Goal: Task Accomplishment & Management: Manage account settings

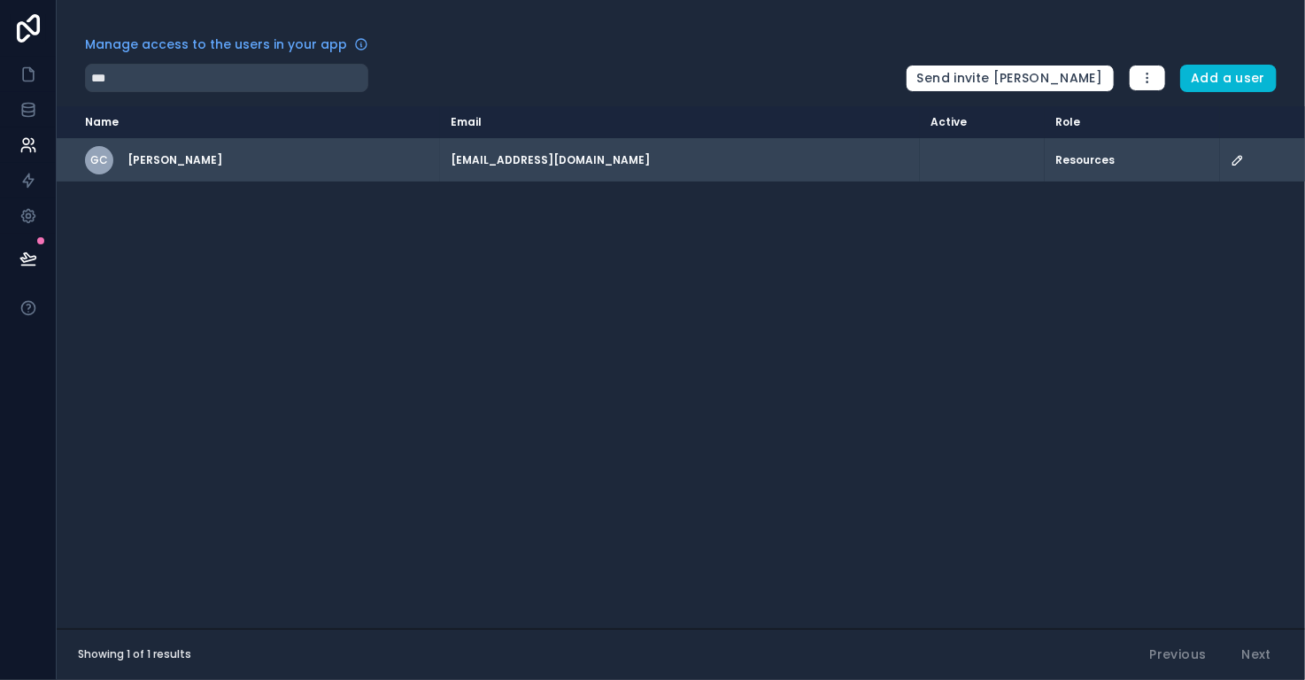
click at [1230, 158] on icon "scrollable content" at bounding box center [1237, 160] width 14 height 14
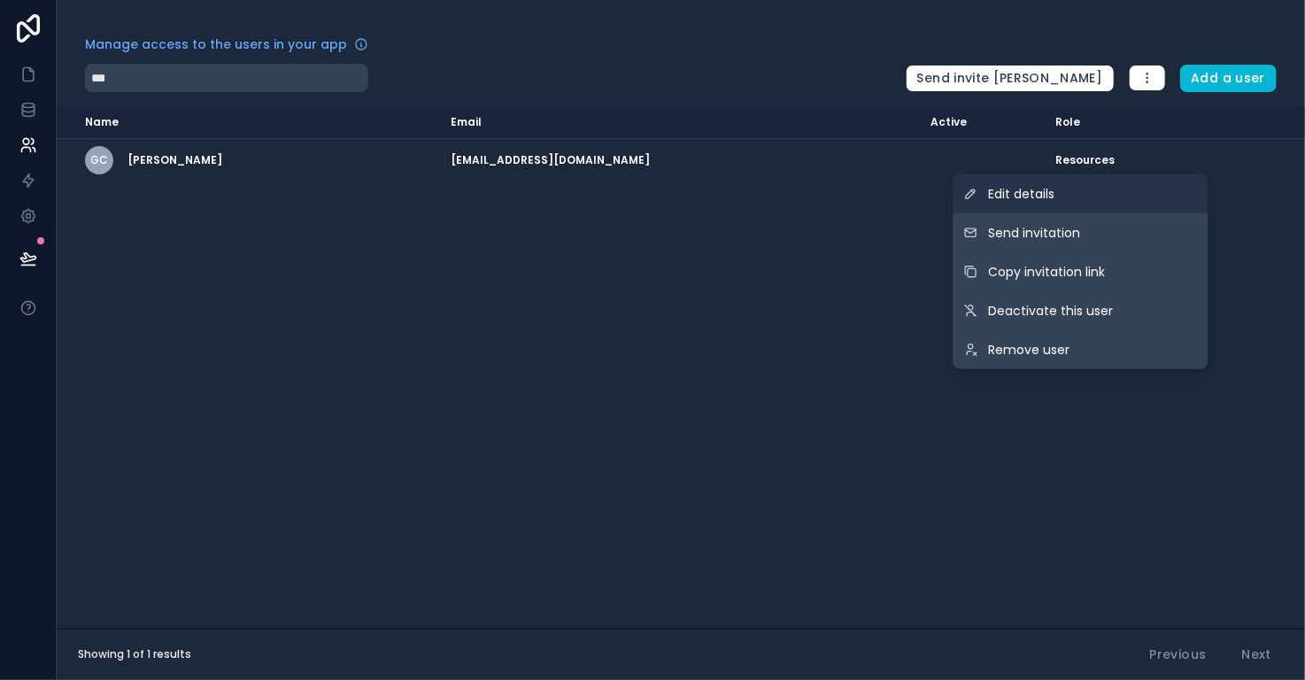
click at [1087, 198] on link "Edit details" at bounding box center [1079, 193] width 255 height 39
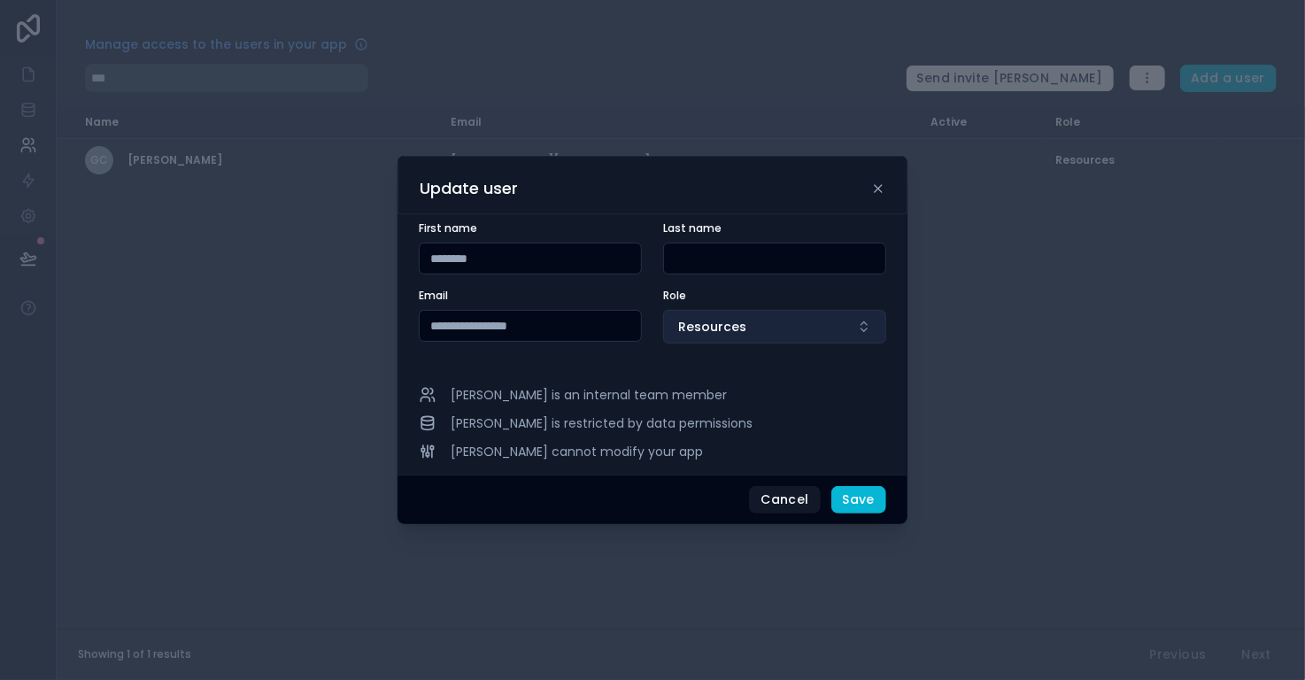
click at [697, 318] on span "Resources" at bounding box center [712, 327] width 68 height 18
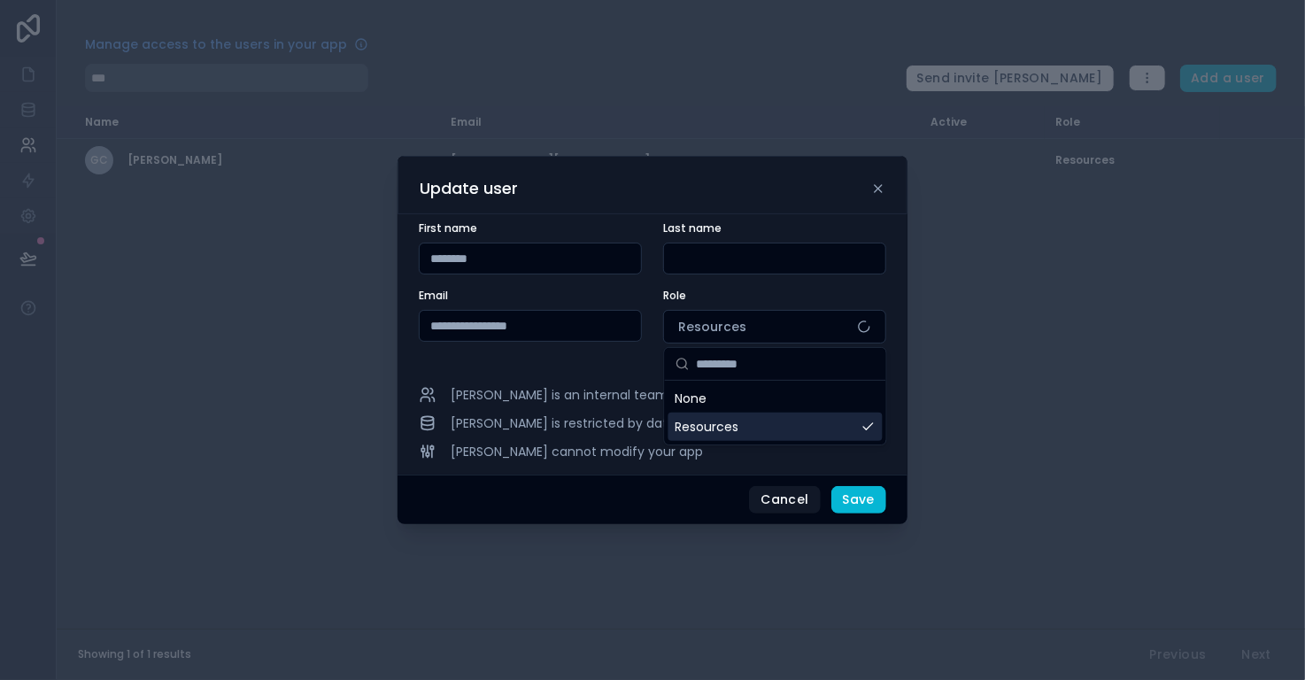
click at [722, 427] on span "Resources" at bounding box center [707, 427] width 64 height 18
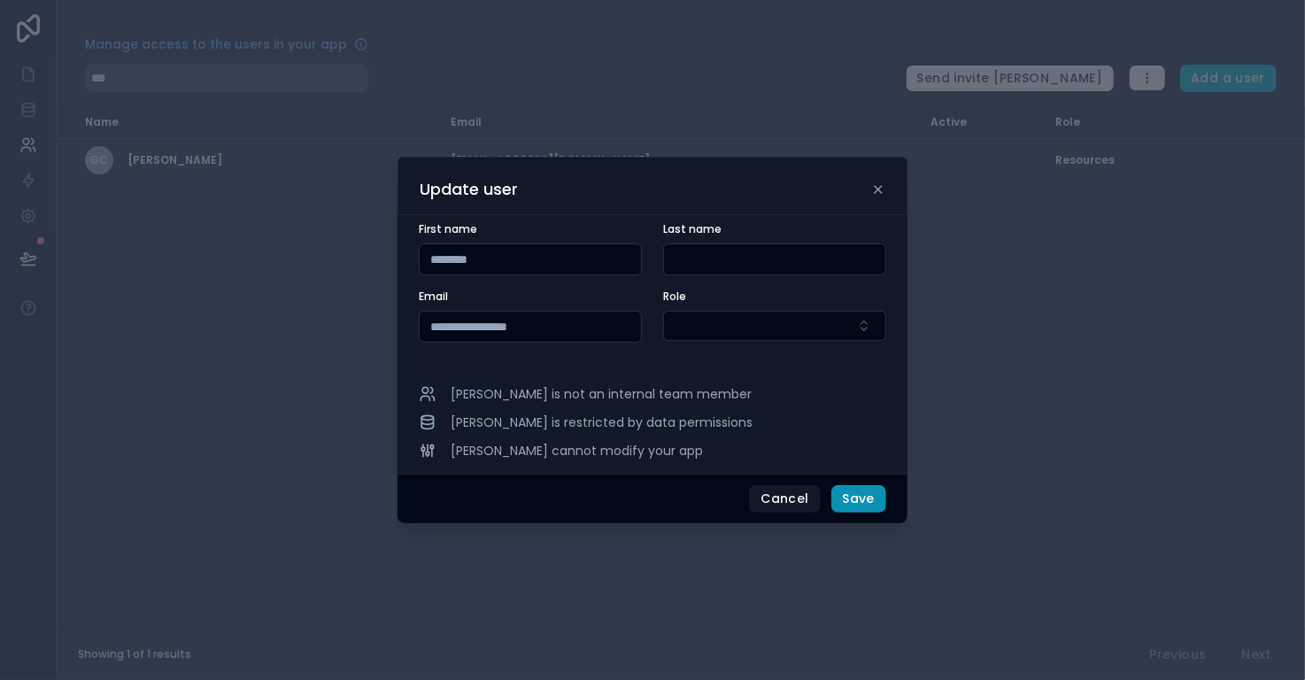
click at [844, 502] on button "Save" at bounding box center [858, 499] width 55 height 28
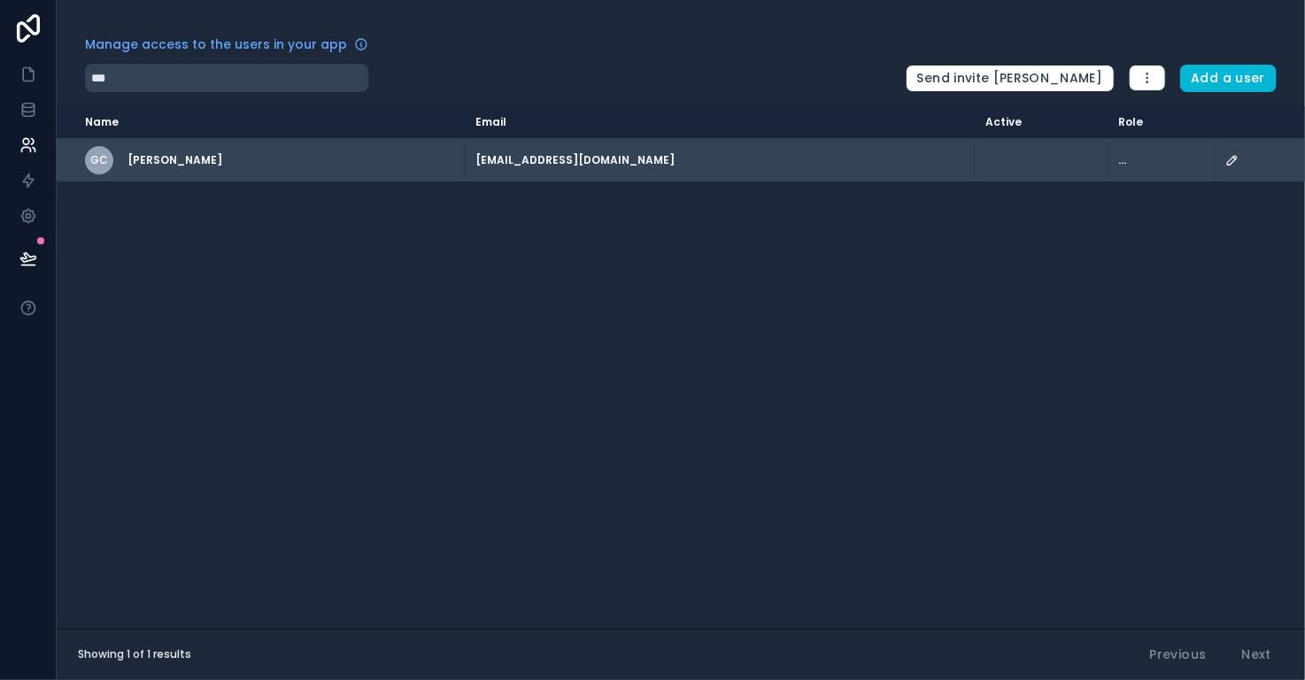
click at [1225, 158] on icon "scrollable content" at bounding box center [1232, 160] width 14 height 14
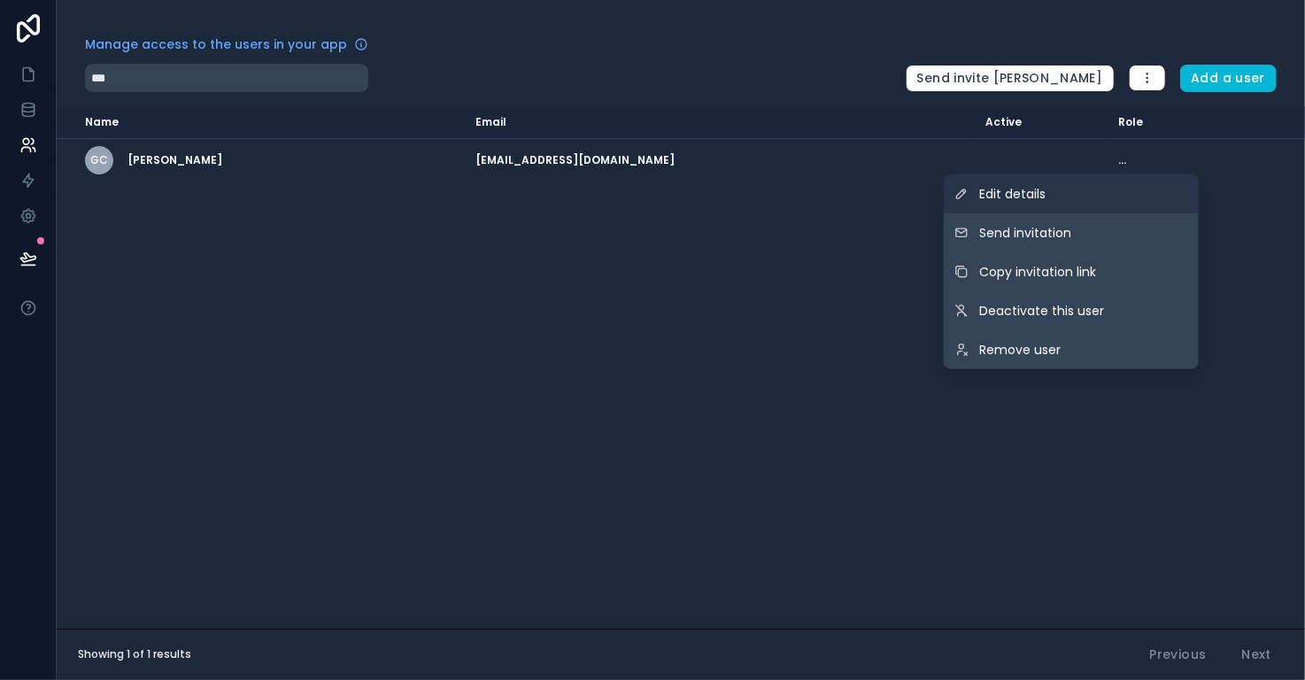
click at [1084, 208] on link "Edit details" at bounding box center [1071, 193] width 255 height 39
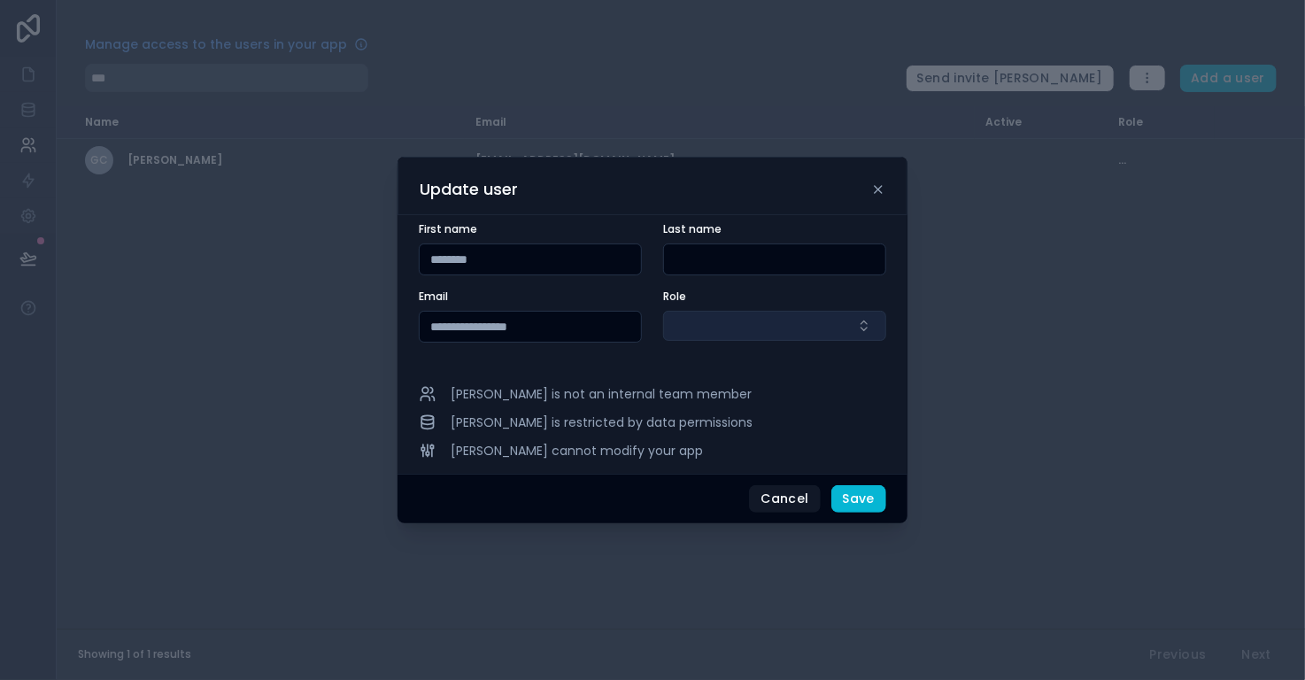
click at [811, 323] on button "Select Button" at bounding box center [774, 326] width 223 height 30
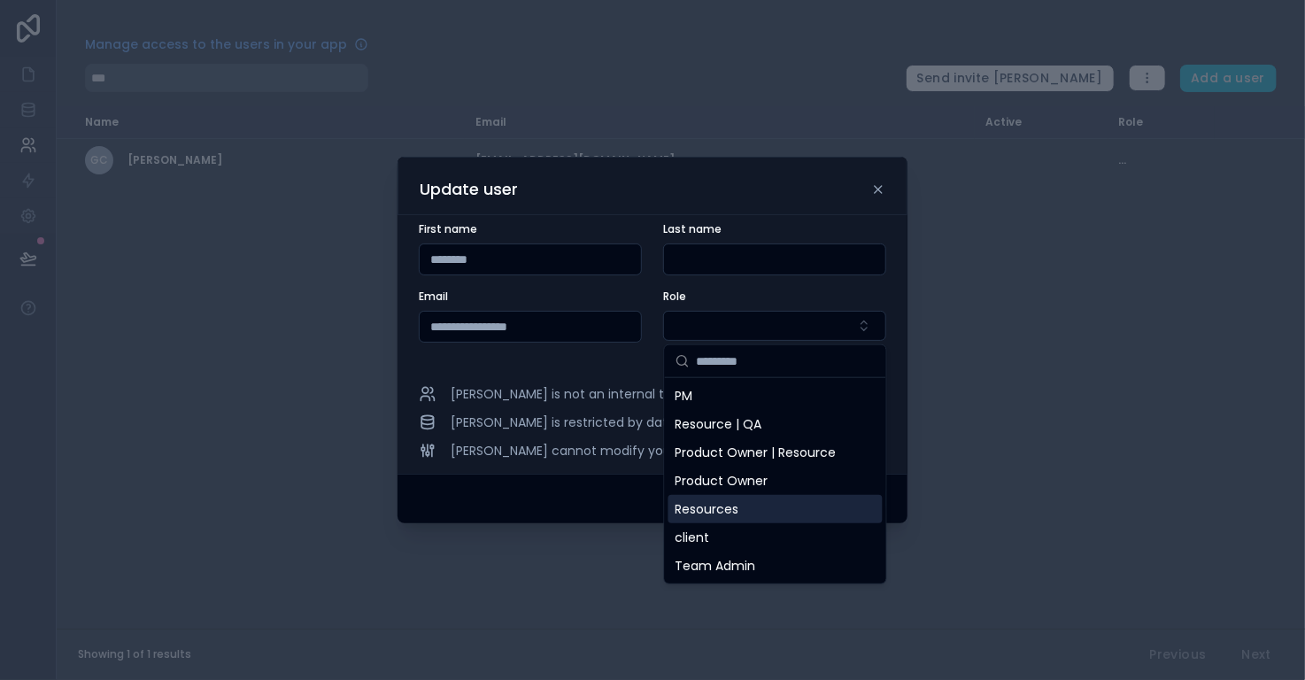
click at [789, 510] on div "Resources" at bounding box center [775, 509] width 214 height 28
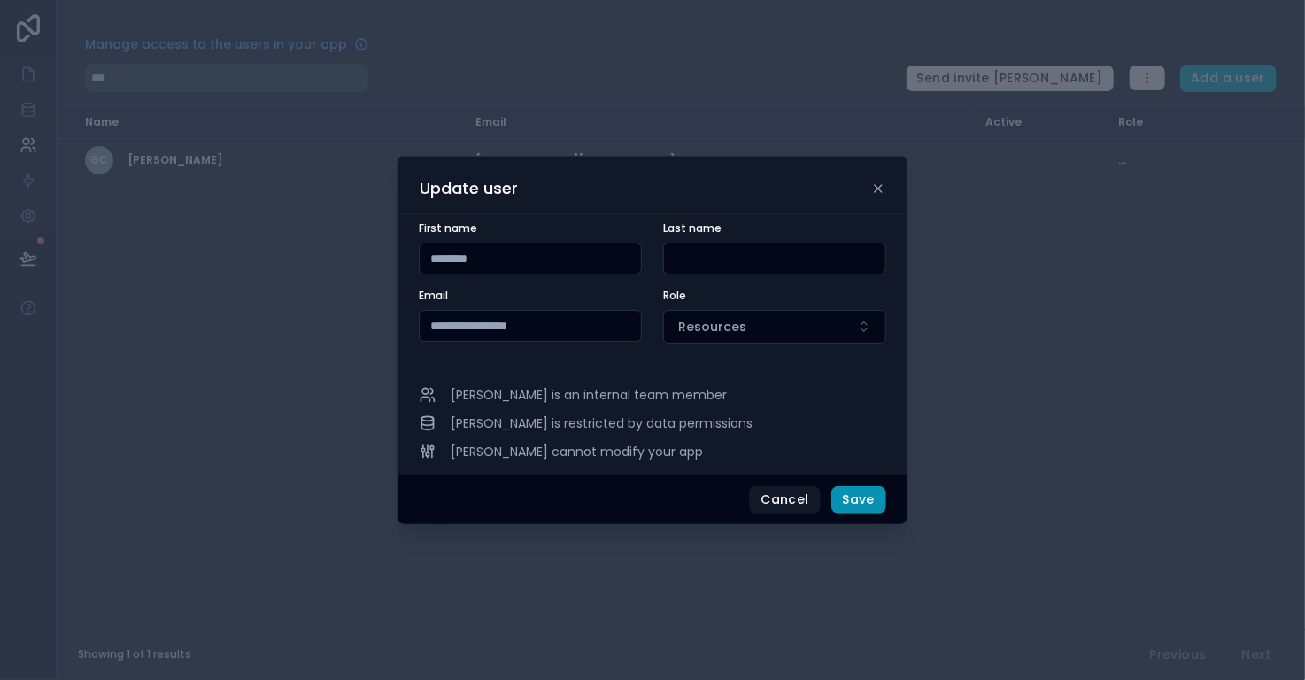
click at [867, 502] on button "Save" at bounding box center [858, 500] width 55 height 28
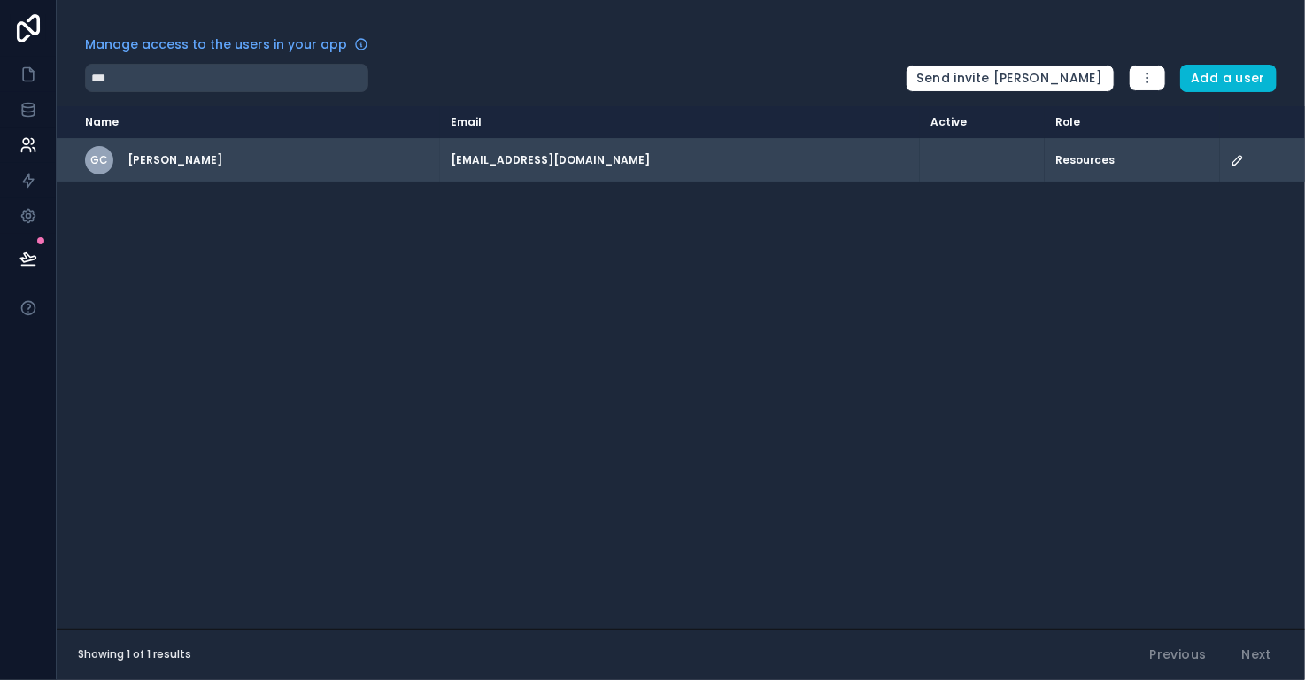
click at [1233, 158] on icon "scrollable content" at bounding box center [1237, 160] width 9 height 9
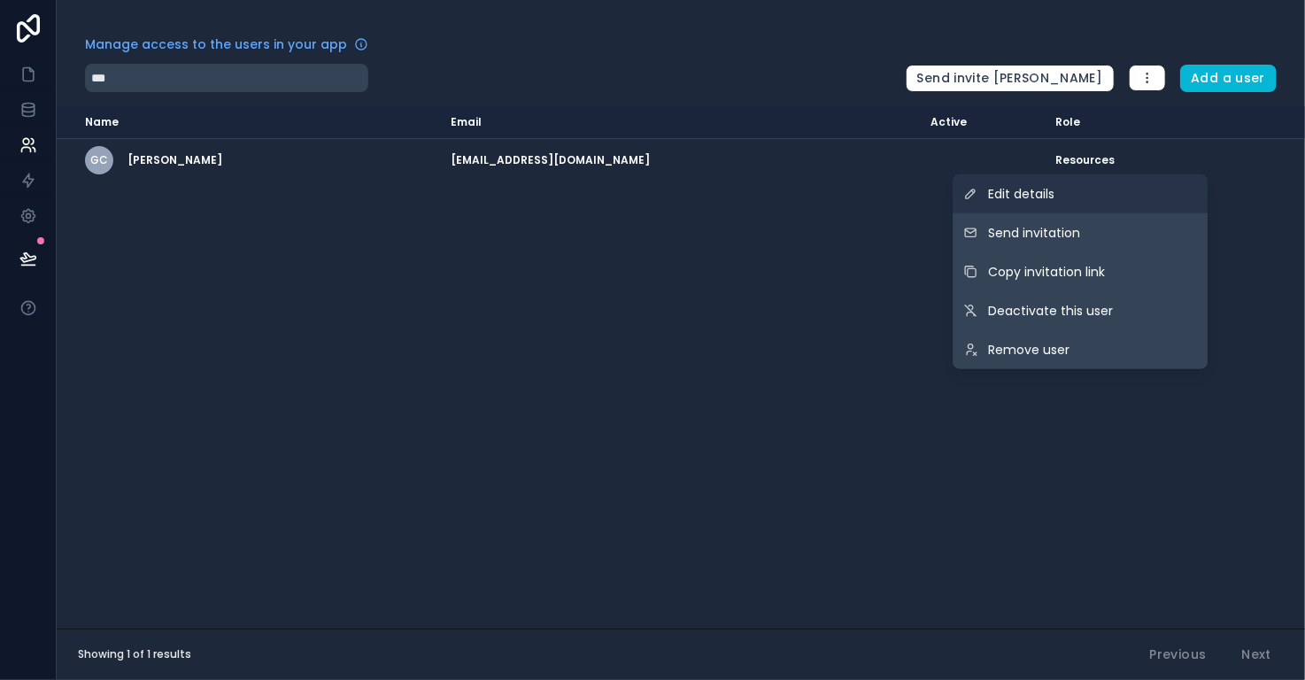
click at [1097, 198] on link "Edit details" at bounding box center [1079, 193] width 255 height 39
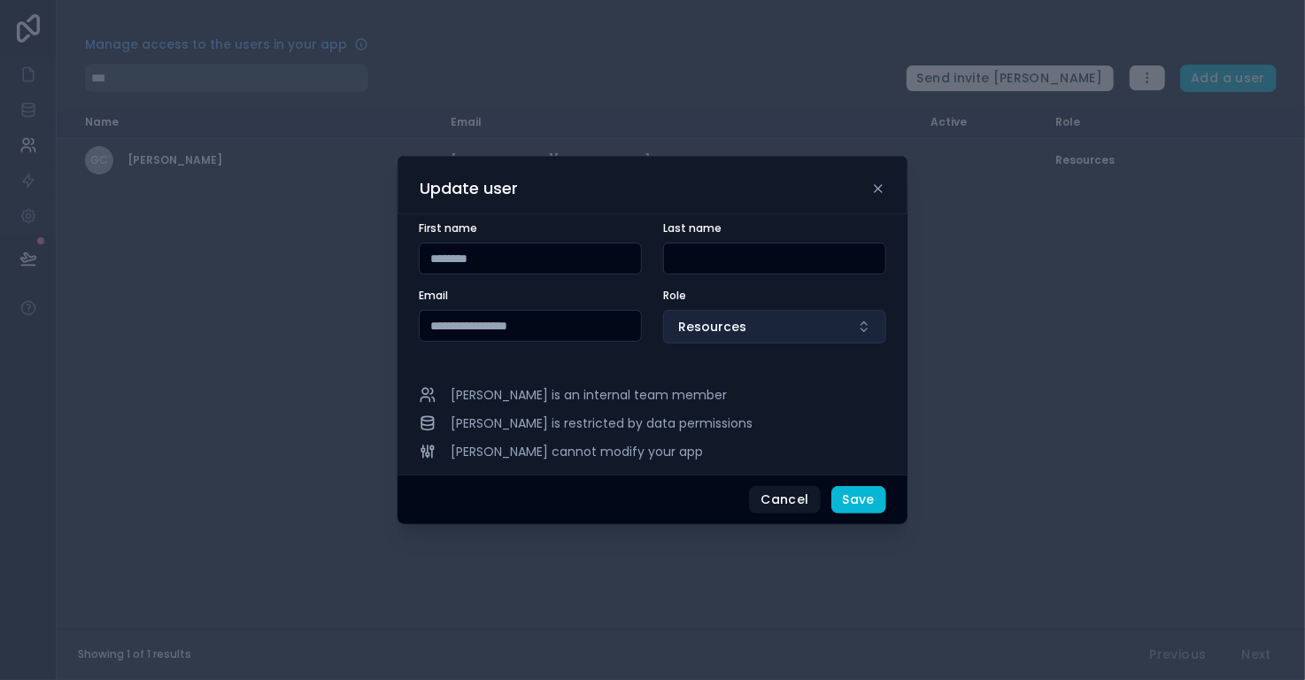
click at [801, 321] on button "Resources" at bounding box center [774, 327] width 223 height 34
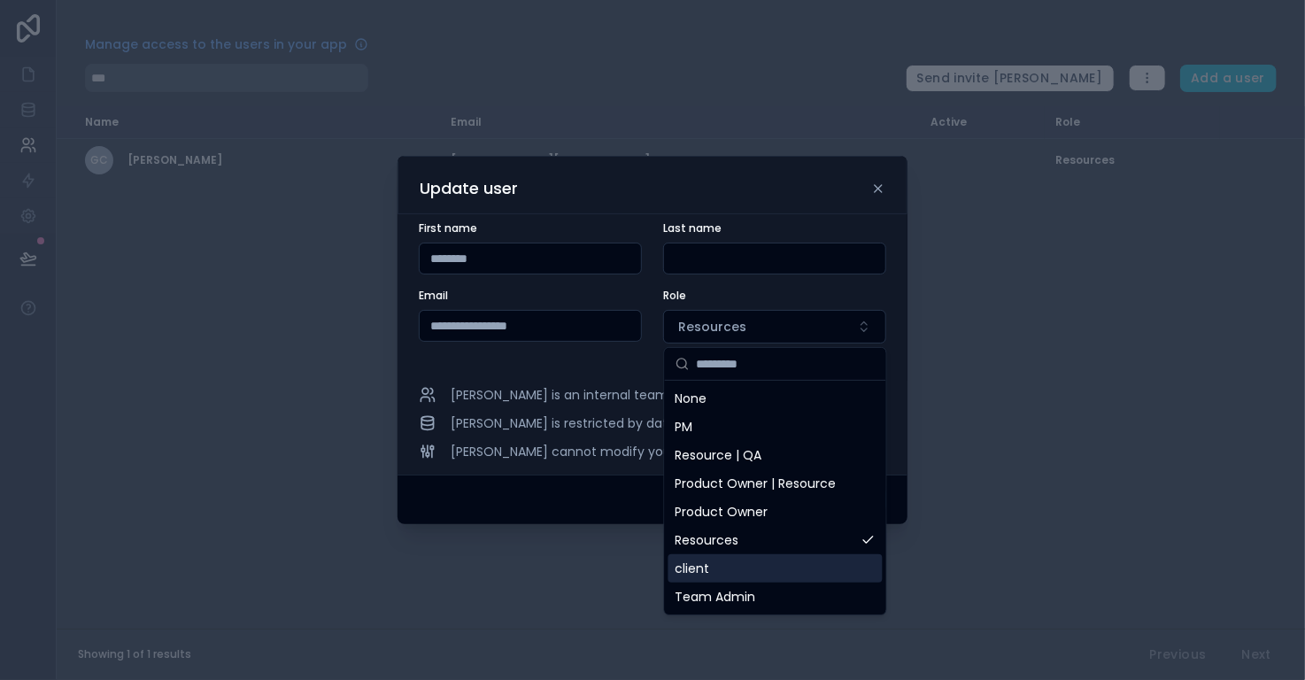
click at [775, 569] on div "client" at bounding box center [775, 568] width 214 height 28
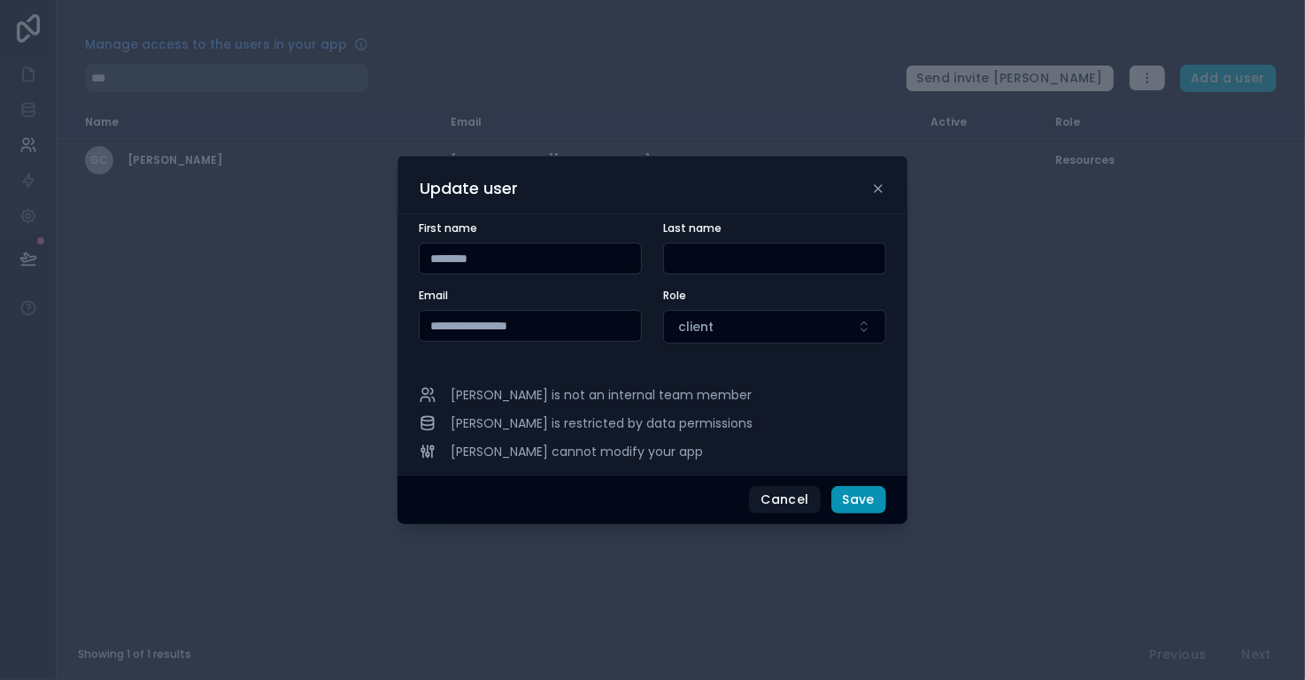
click at [857, 505] on button "Save" at bounding box center [858, 500] width 55 height 28
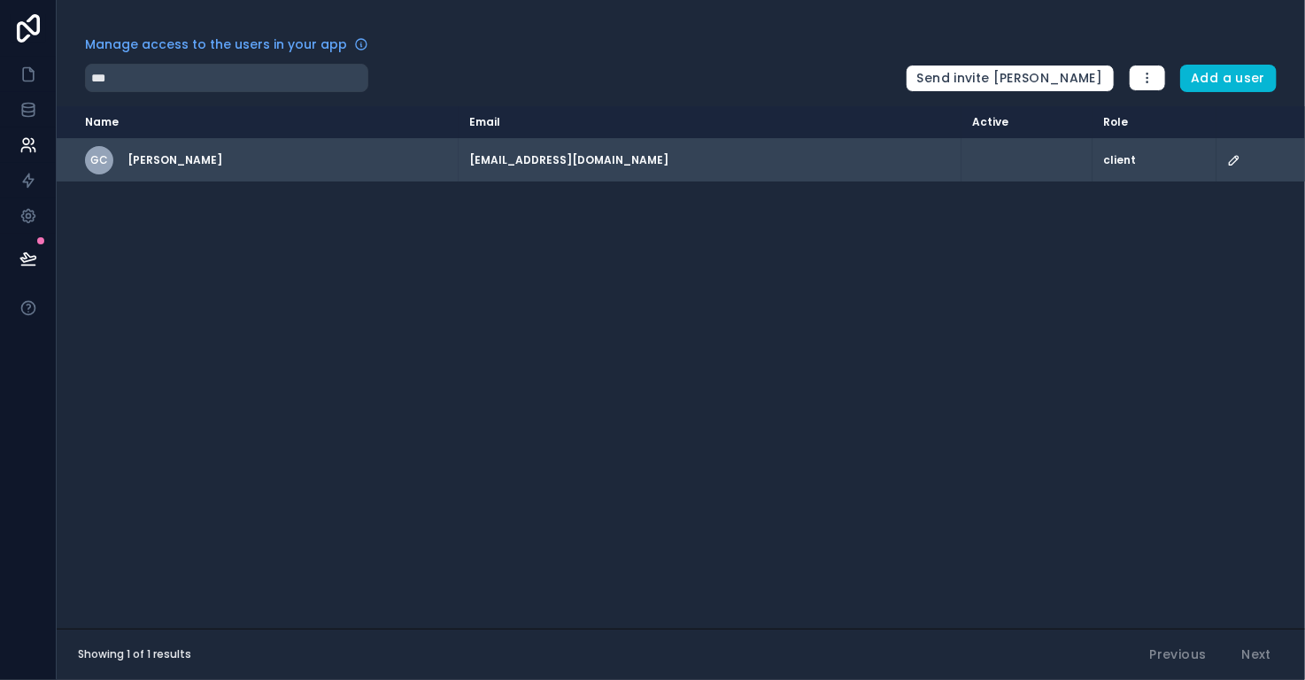
click at [1229, 160] on icon "scrollable content" at bounding box center [1233, 160] width 9 height 9
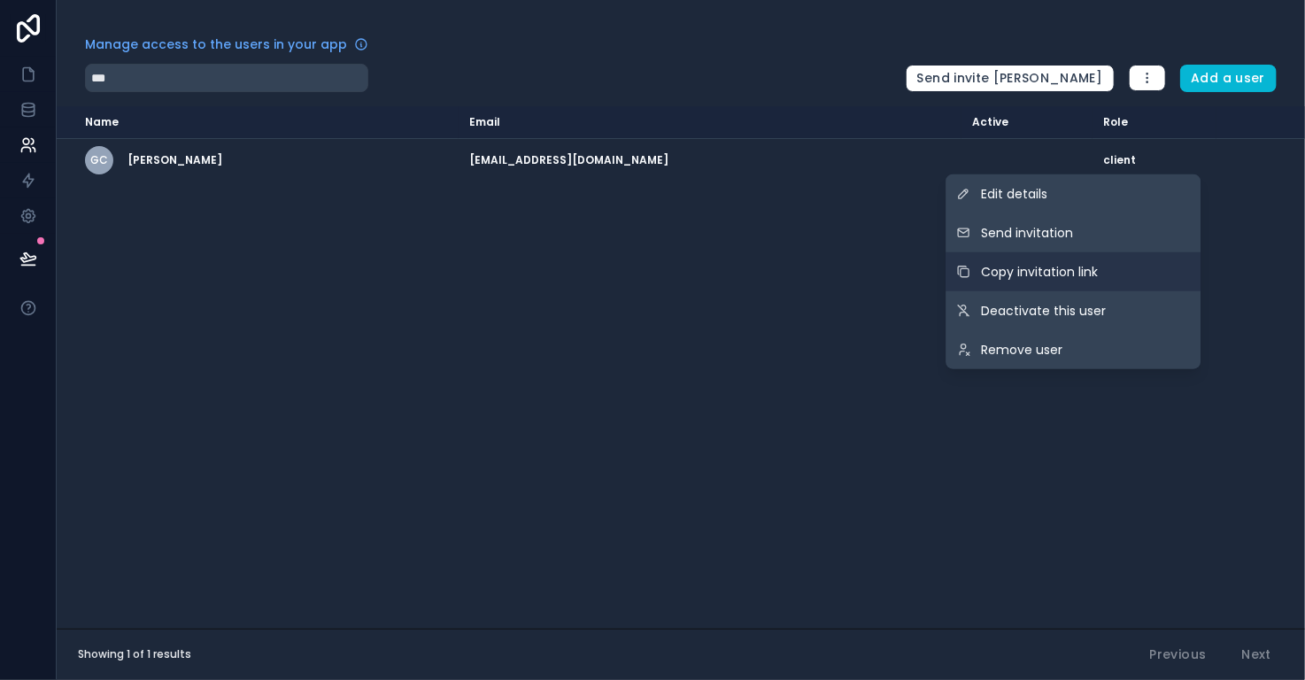
click at [1098, 275] on span "Copy invitation link" at bounding box center [1039, 272] width 117 height 18
